Goal: Check status: Check status

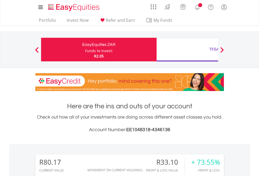
scroll to position [50, 82]
click at [85, 50] on div "Funds to invest:" at bounding box center [99, 50] width 28 height 5
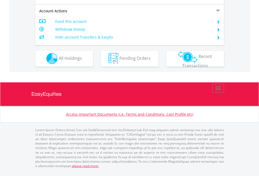
scroll to position [447, 0]
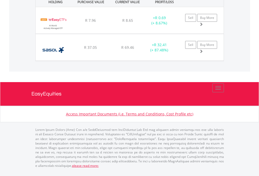
scroll to position [38, 0]
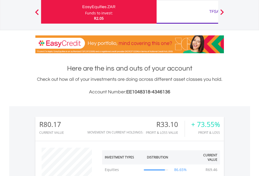
click at [187, 12] on div "TFSA" at bounding box center [214, 11] width 109 height 7
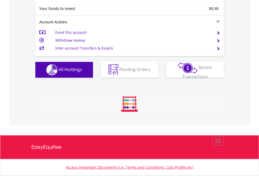
scroll to position [50, 82]
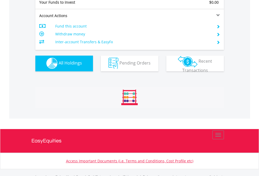
scroll to position [519, 0]
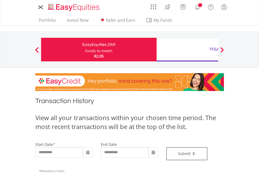
type input "**********"
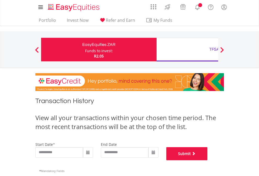
click at [208, 160] on button "Submit" at bounding box center [187, 153] width 41 height 13
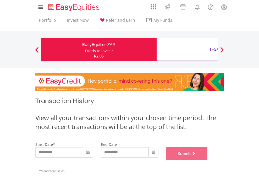
scroll to position [213, 0]
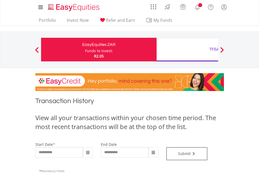
click at [187, 50] on div "TFSA" at bounding box center [214, 49] width 109 height 7
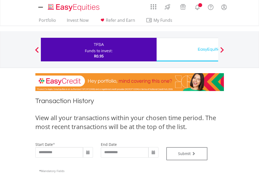
type input "**********"
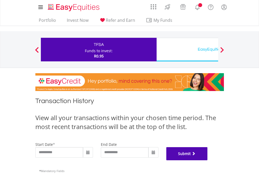
click at [208, 160] on button "Submit" at bounding box center [187, 153] width 41 height 13
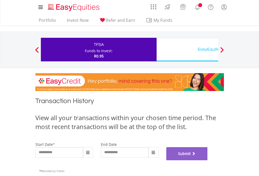
scroll to position [213, 0]
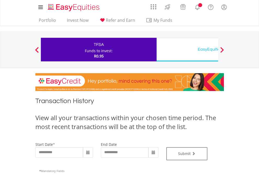
click at [187, 50] on div "EasyEquities USD" at bounding box center [214, 49] width 109 height 7
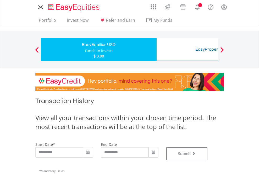
type input "**********"
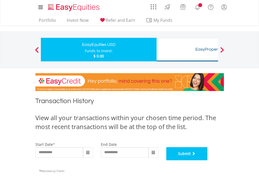
click at [208, 160] on button "Submit" at bounding box center [187, 153] width 41 height 13
